Goal: Task Accomplishment & Management: Manage account settings

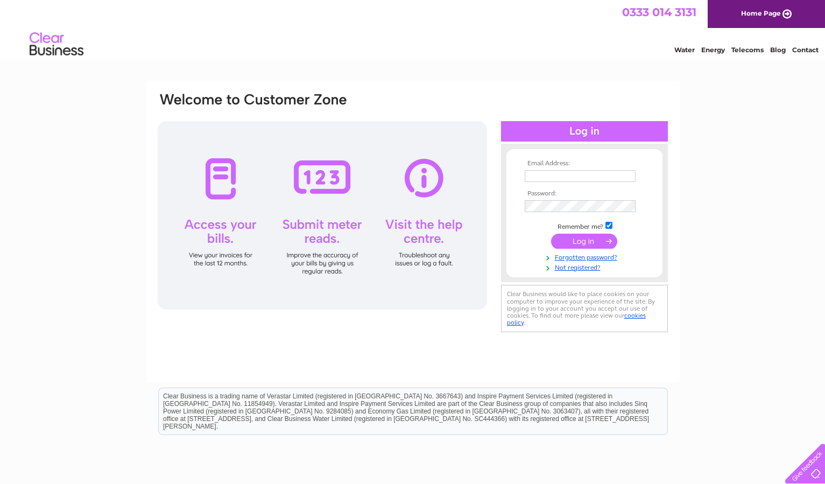
type input "jo@centmagazine.co.uk"
click at [566, 132] on div at bounding box center [584, 131] width 167 height 20
drag, startPoint x: 588, startPoint y: 131, endPoint x: 581, endPoint y: 143, distance: 14.0
click at [588, 131] on div at bounding box center [584, 131] width 167 height 20
click at [574, 244] on input "submit" at bounding box center [584, 241] width 66 height 15
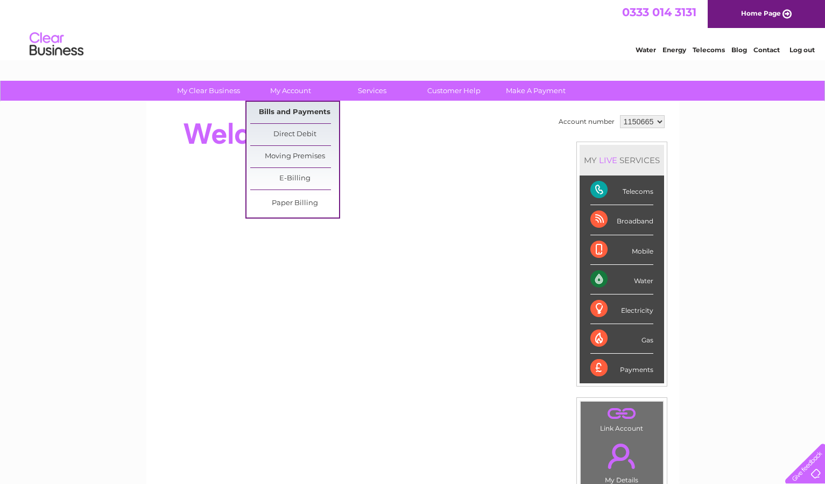
click at [293, 110] on link "Bills and Payments" at bounding box center [294, 113] width 89 height 22
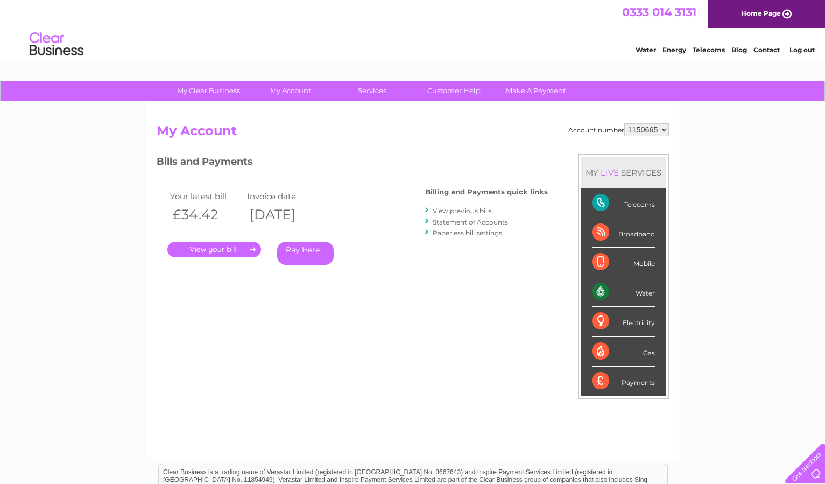
click at [214, 248] on link "." at bounding box center [214, 250] width 94 height 16
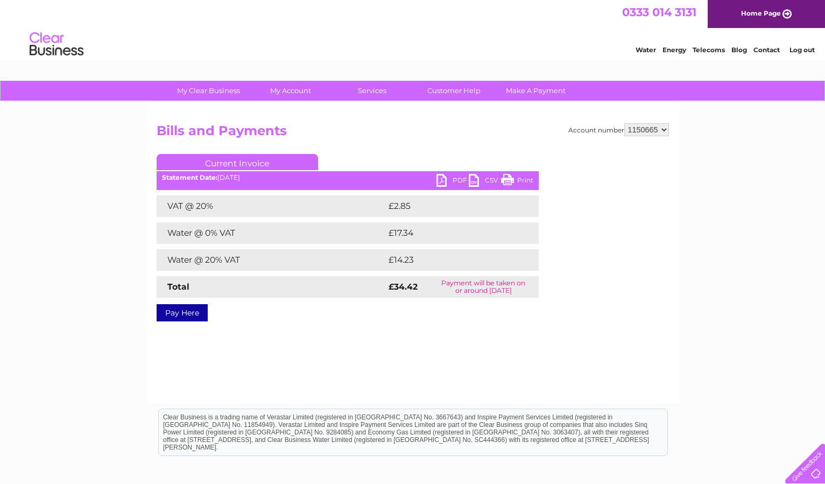
click at [441, 180] on link "PDF" at bounding box center [453, 182] width 32 height 16
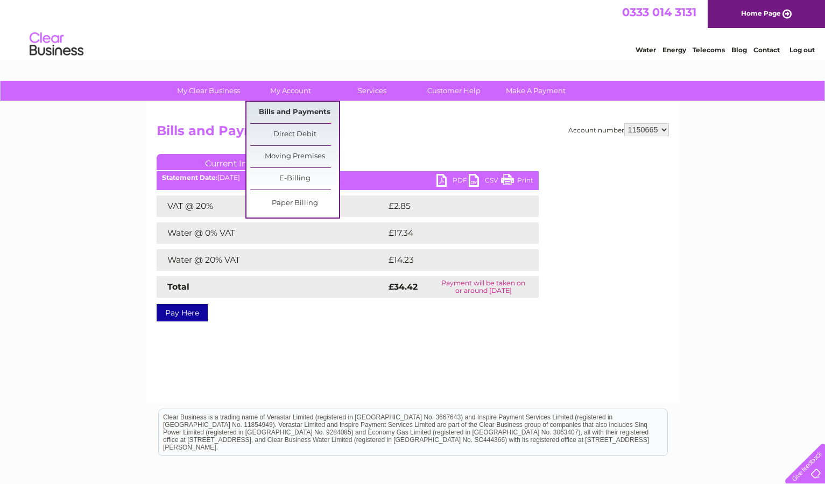
click at [290, 114] on link "Bills and Payments" at bounding box center [294, 113] width 89 height 22
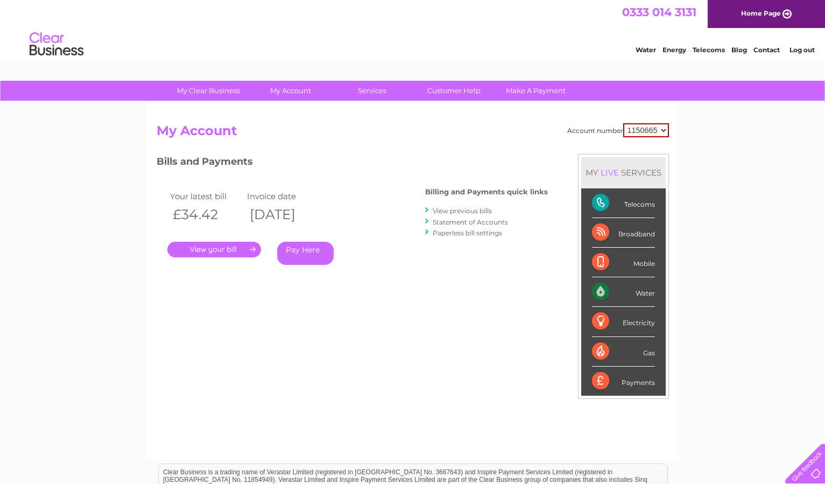
click at [451, 211] on link "View previous bills" at bounding box center [462, 211] width 59 height 8
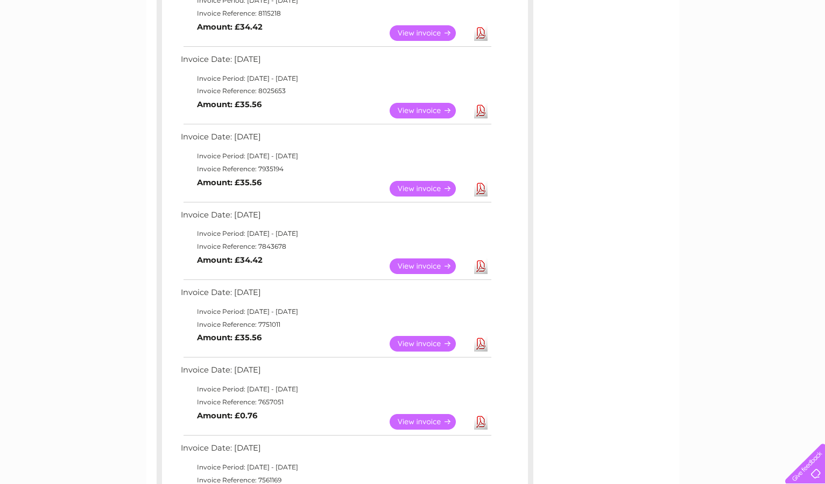
scroll to position [230, 0]
